Goal: Transaction & Acquisition: Purchase product/service

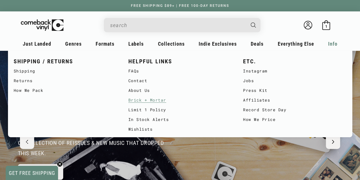
click at [142, 100] on link "Brick + Mortar" at bounding box center [179, 100] width 103 height 10
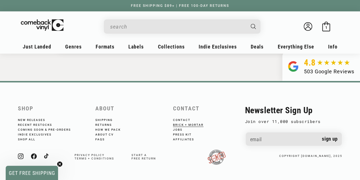
scroll to position [958, 0]
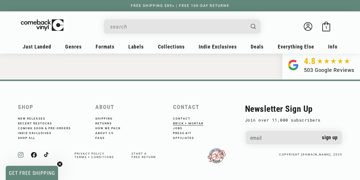
click at [19, 156] on icon at bounding box center [21, 155] width 6 height 6
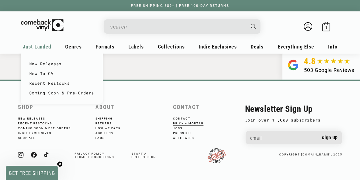
click at [44, 46] on span "Just Landed" at bounding box center [37, 47] width 28 height 6
click at [44, 63] on link "New Releases" at bounding box center [61, 64] width 65 height 10
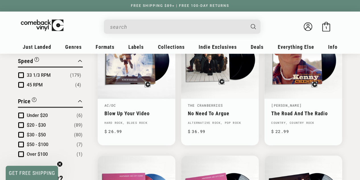
scroll to position [484, 0]
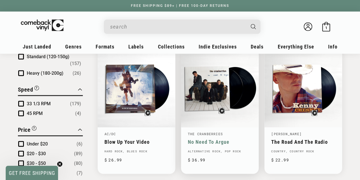
click at [207, 138] on link "No Need To Argue" at bounding box center [220, 141] width 64 height 6
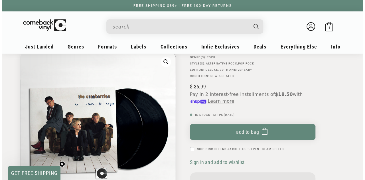
scroll to position [57, 0]
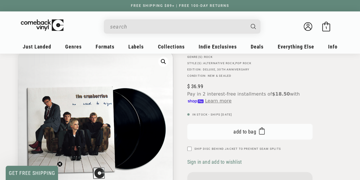
click at [245, 130] on span "Add to bag" at bounding box center [245, 131] width 23 height 6
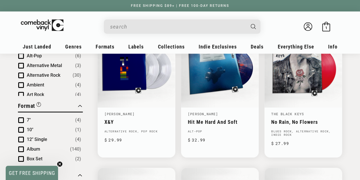
scroll to position [199, 0]
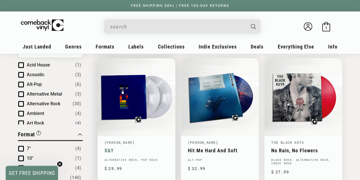
click at [109, 142] on link "Coldplay" at bounding box center [120, 142] width 30 height 5
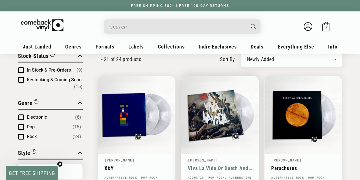
scroll to position [57, 0]
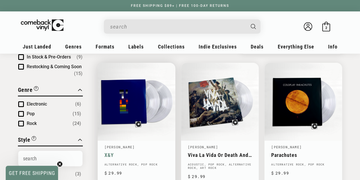
click at [153, 152] on link "X&Y" at bounding box center [137, 155] width 64 height 6
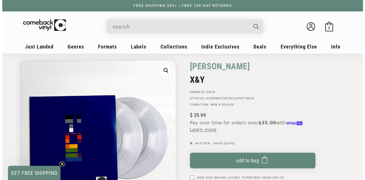
scroll to position [57, 0]
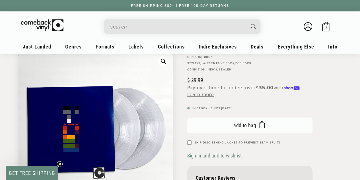
click at [236, 128] on button "Add to bag Added to bag" at bounding box center [249, 125] width 125 height 16
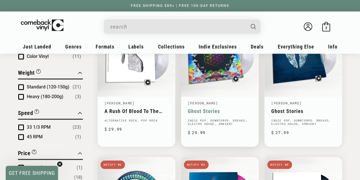
scroll to position [377, 0]
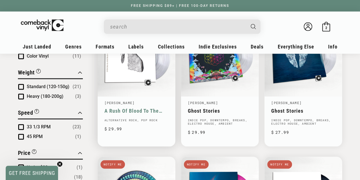
click at [151, 109] on link "A Rush Of Blood To The Head" at bounding box center [137, 111] width 64 height 6
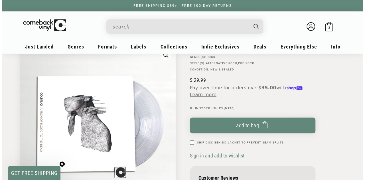
scroll to position [28, 0]
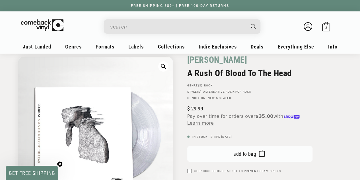
click at [251, 154] on span "Add to bag" at bounding box center [245, 154] width 23 height 6
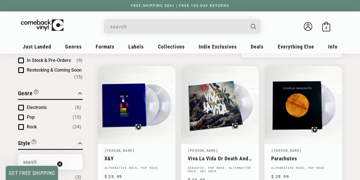
scroll to position [85, 0]
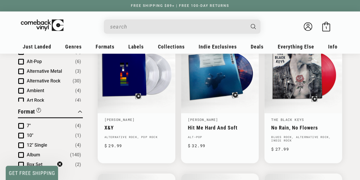
scroll to position [228, 0]
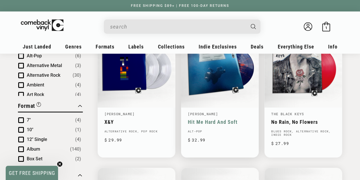
click at [212, 119] on link "Hit Me Hard And Soft" at bounding box center [220, 122] width 64 height 6
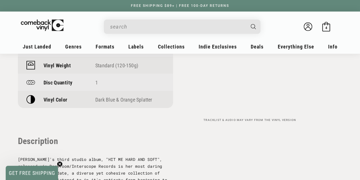
scroll to position [484, 0]
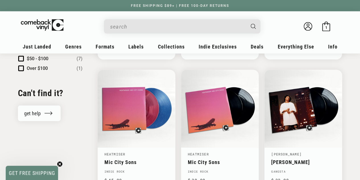
scroll to position [708, 0]
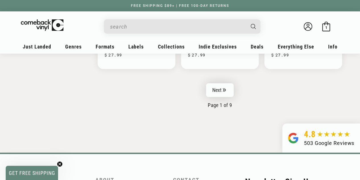
click at [224, 88] on icon "Pagination" at bounding box center [224, 89] width 3 height 3
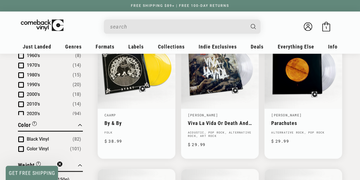
scroll to position [370, 0]
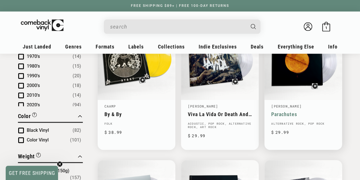
click at [289, 113] on link "Parachutes" at bounding box center [303, 114] width 64 height 6
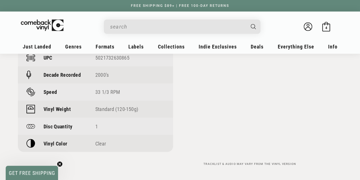
scroll to position [456, 0]
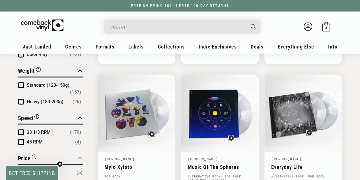
scroll to position [484, 0]
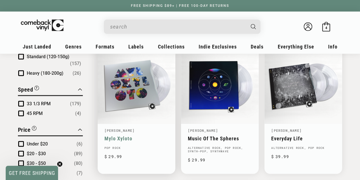
click at [113, 136] on link "Mylo Xyloto" at bounding box center [137, 138] width 64 height 6
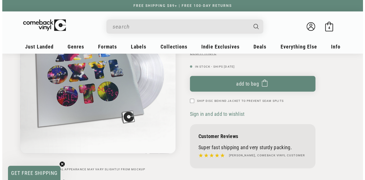
scroll to position [57, 0]
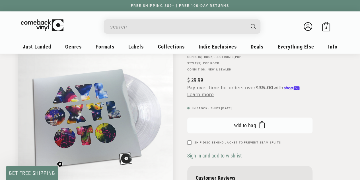
click at [260, 123] on icon "submit" at bounding box center [262, 124] width 6 height 9
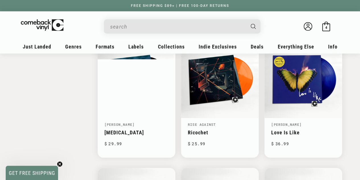
scroll to position [769, 0]
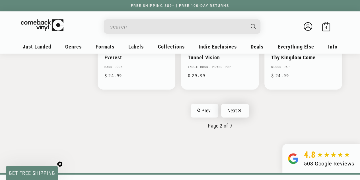
click at [230, 105] on link "Next" at bounding box center [235, 111] width 28 height 14
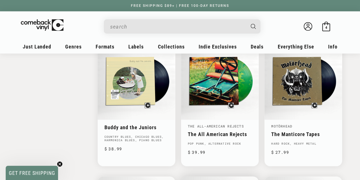
scroll to position [741, 0]
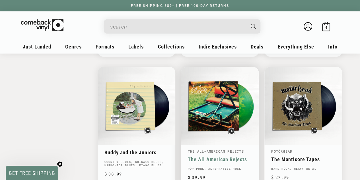
click at [220, 156] on link "The All American Rejects" at bounding box center [220, 159] width 64 height 6
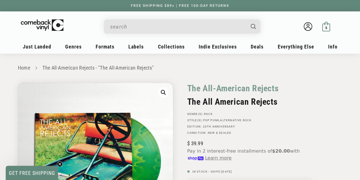
click at [324, 27] on icon at bounding box center [327, 27] width 10 height 10
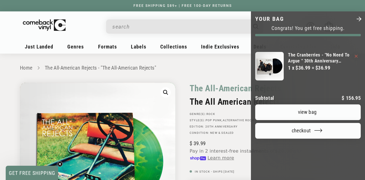
scroll to position [136, 0]
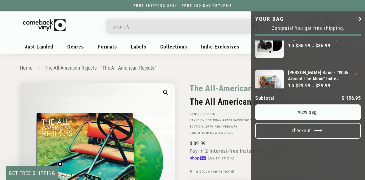
click at [308, 138] on button "Checkout" at bounding box center [307, 131] width 105 height 16
